Goal: Use online tool/utility: Utilize a website feature to perform a specific function

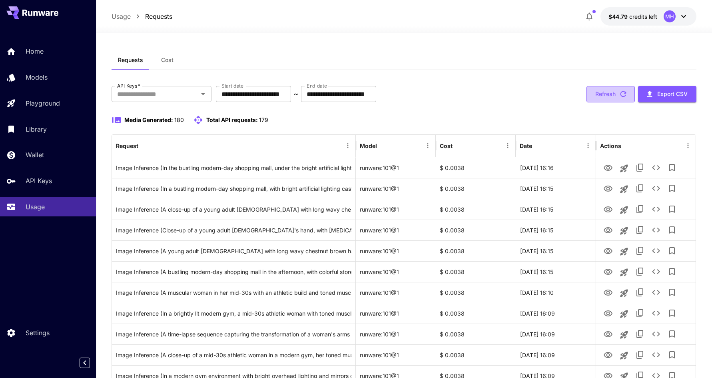
click at [613, 98] on button "Refresh" at bounding box center [611, 94] width 48 height 16
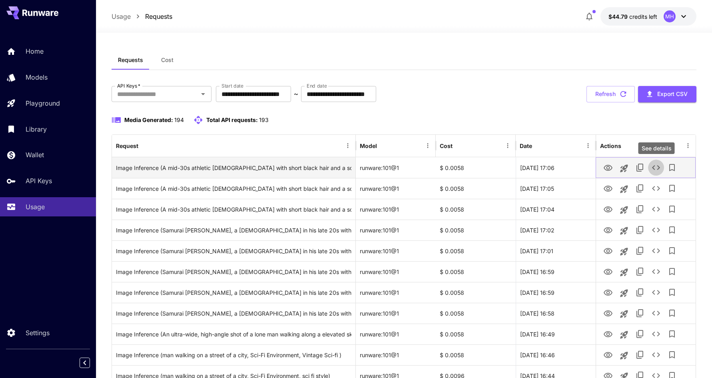
click at [654, 169] on icon "See details" at bounding box center [656, 167] width 8 height 5
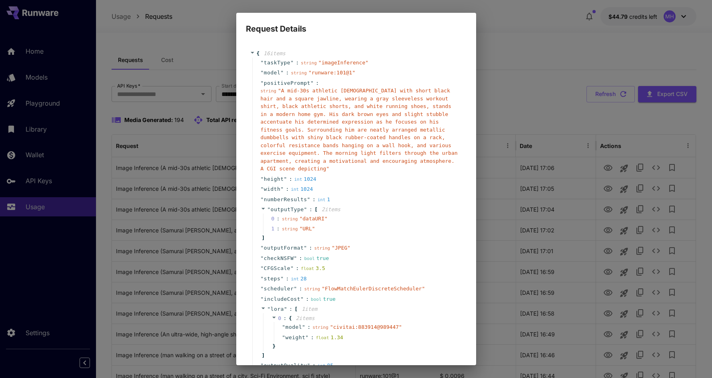
scroll to position [72, 0]
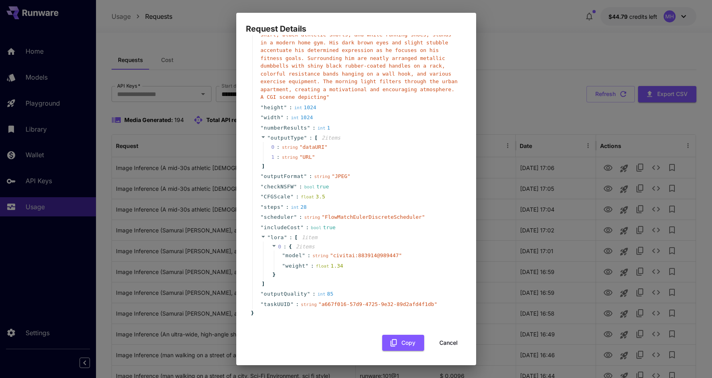
click at [446, 344] on button "Cancel" at bounding box center [449, 343] width 36 height 16
